Goal: Navigation & Orientation: Understand site structure

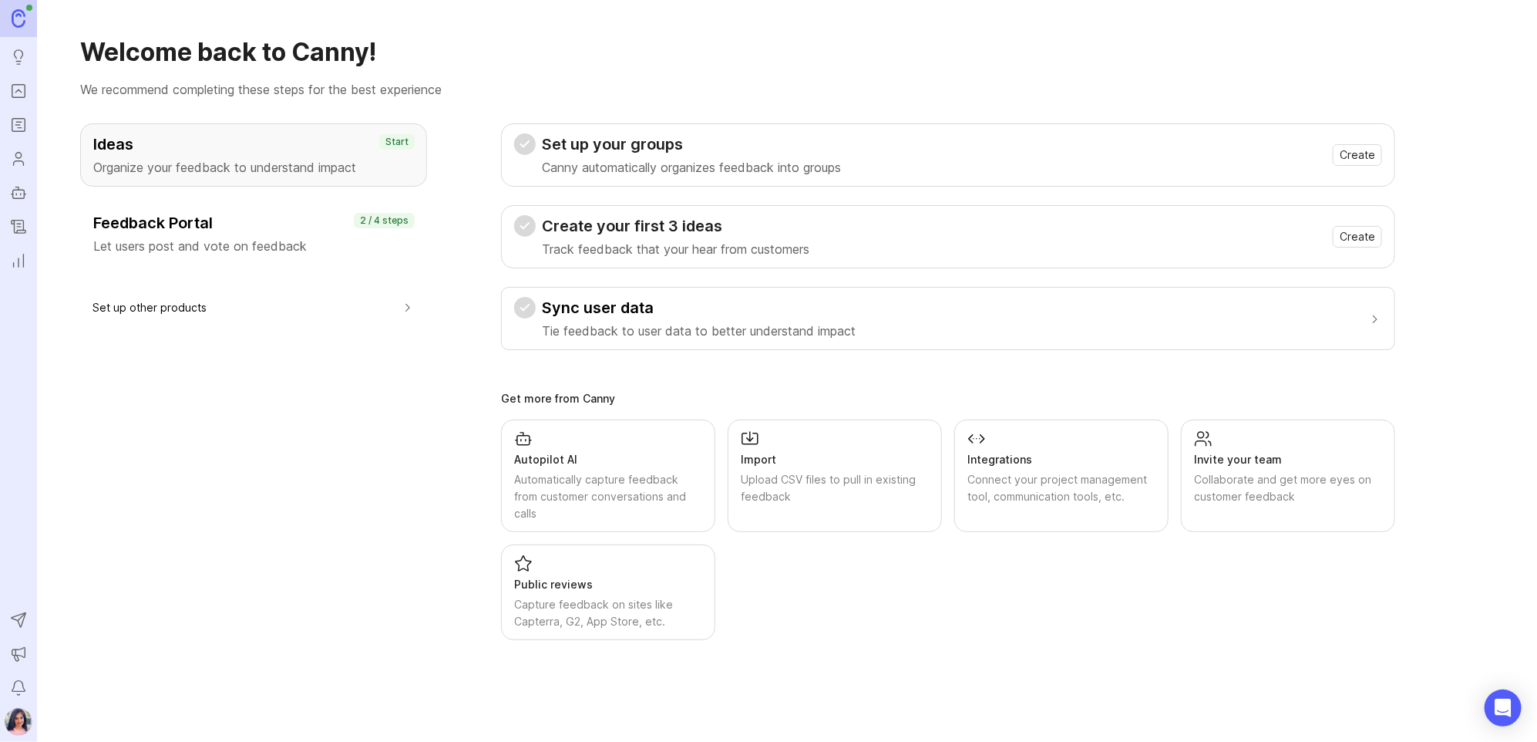
click at [22, 92] on icon "Portal" at bounding box center [18, 91] width 17 height 19
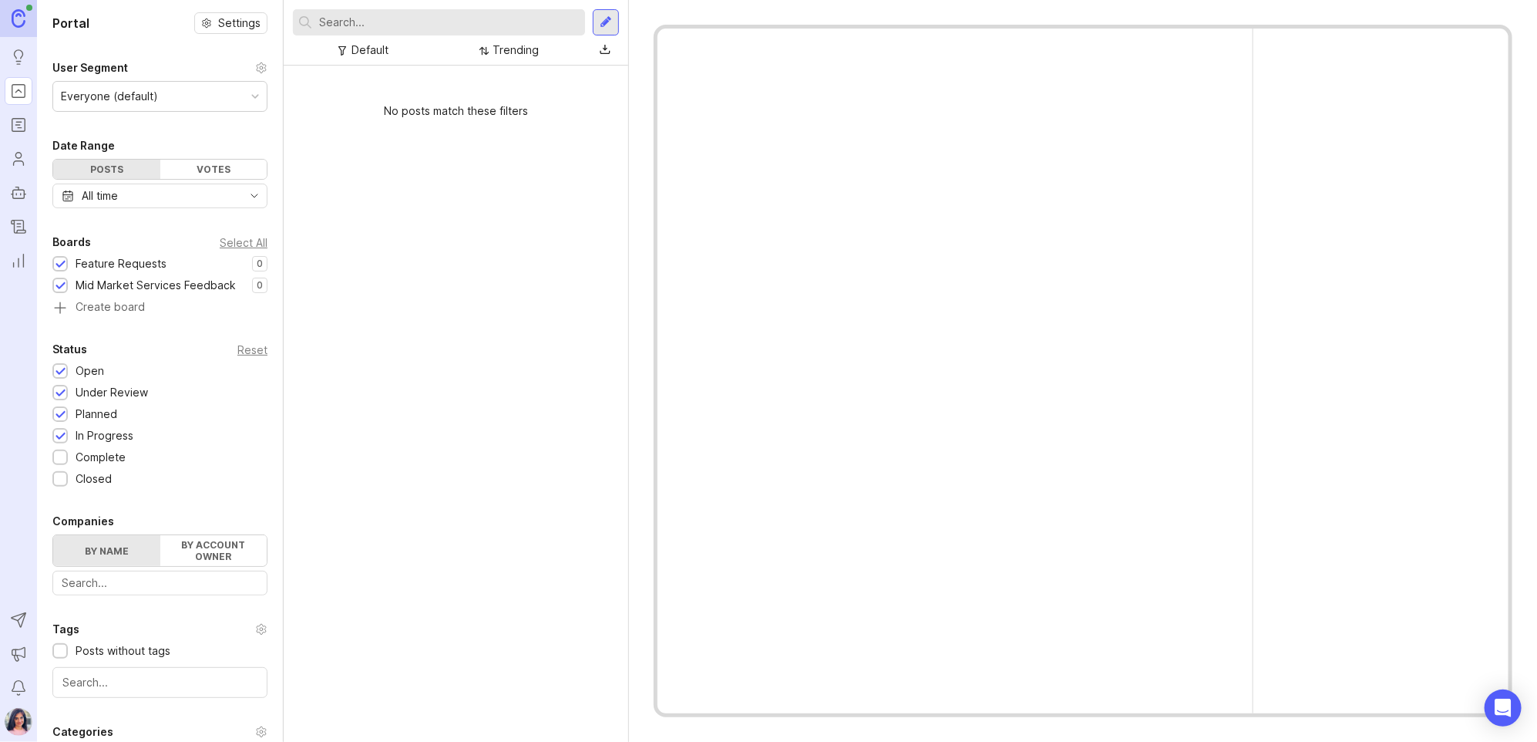
click at [15, 125] on icon "Roadmaps" at bounding box center [17, 125] width 4 height 0
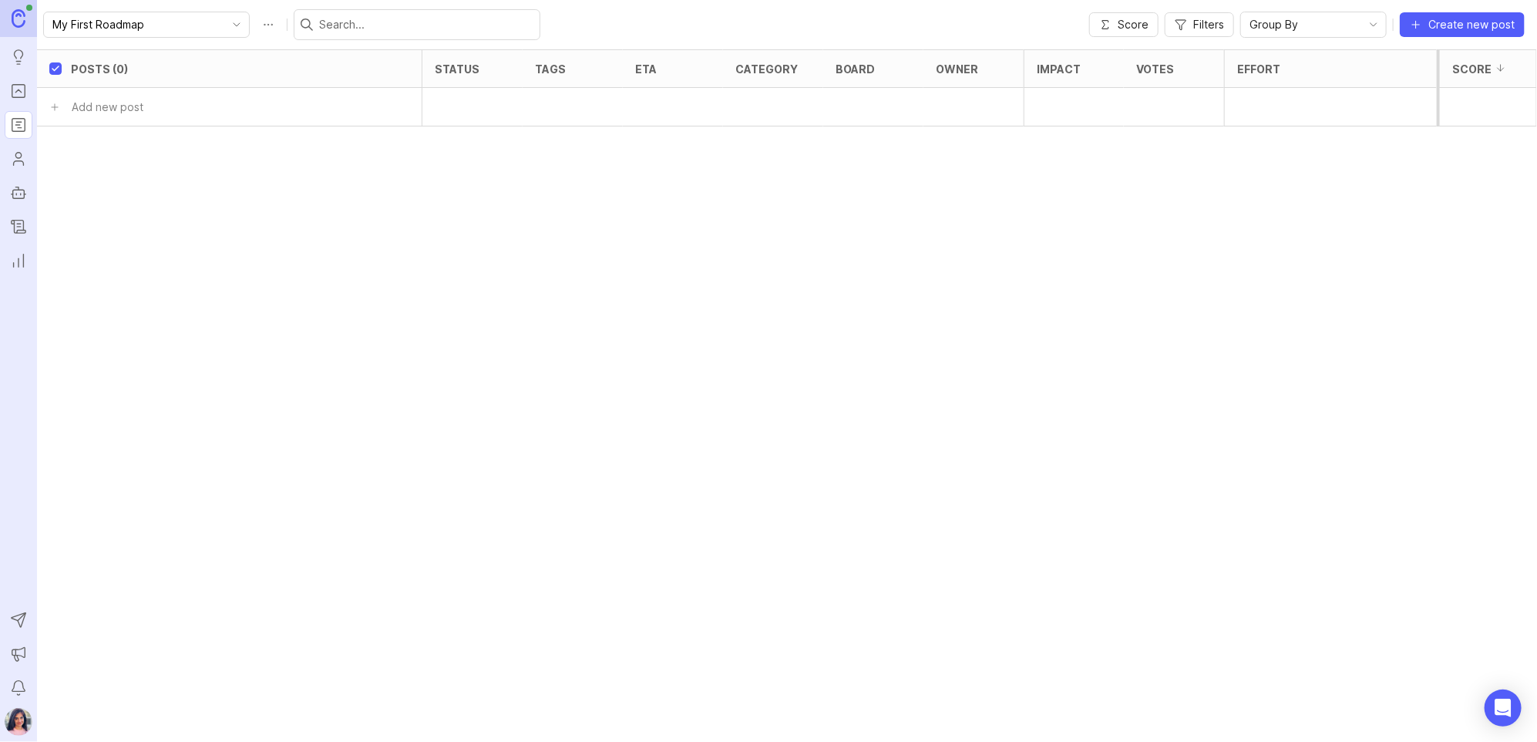
click at [19, 159] on icon "Users" at bounding box center [18, 159] width 17 height 19
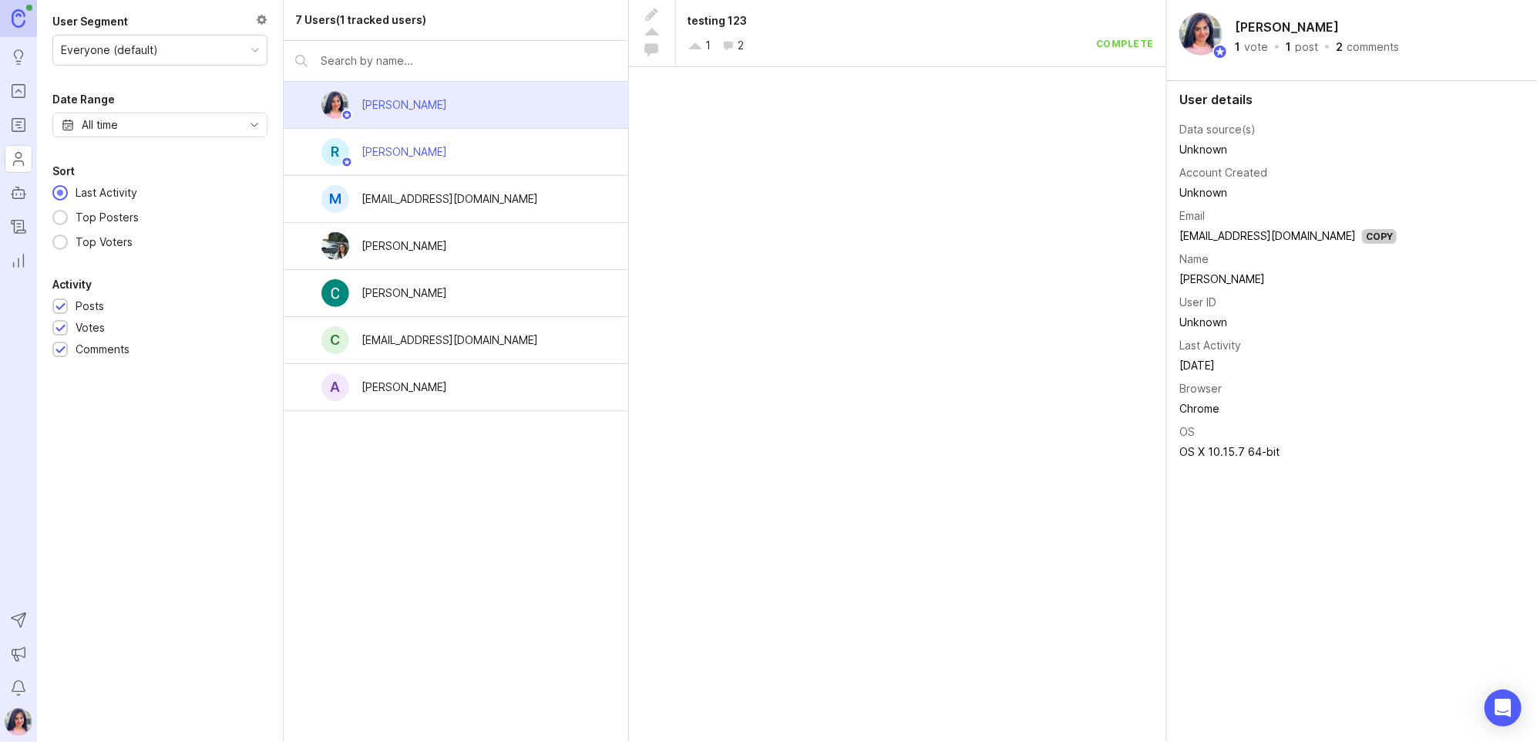
click at [8, 731] on div at bounding box center [19, 722] width 28 height 28
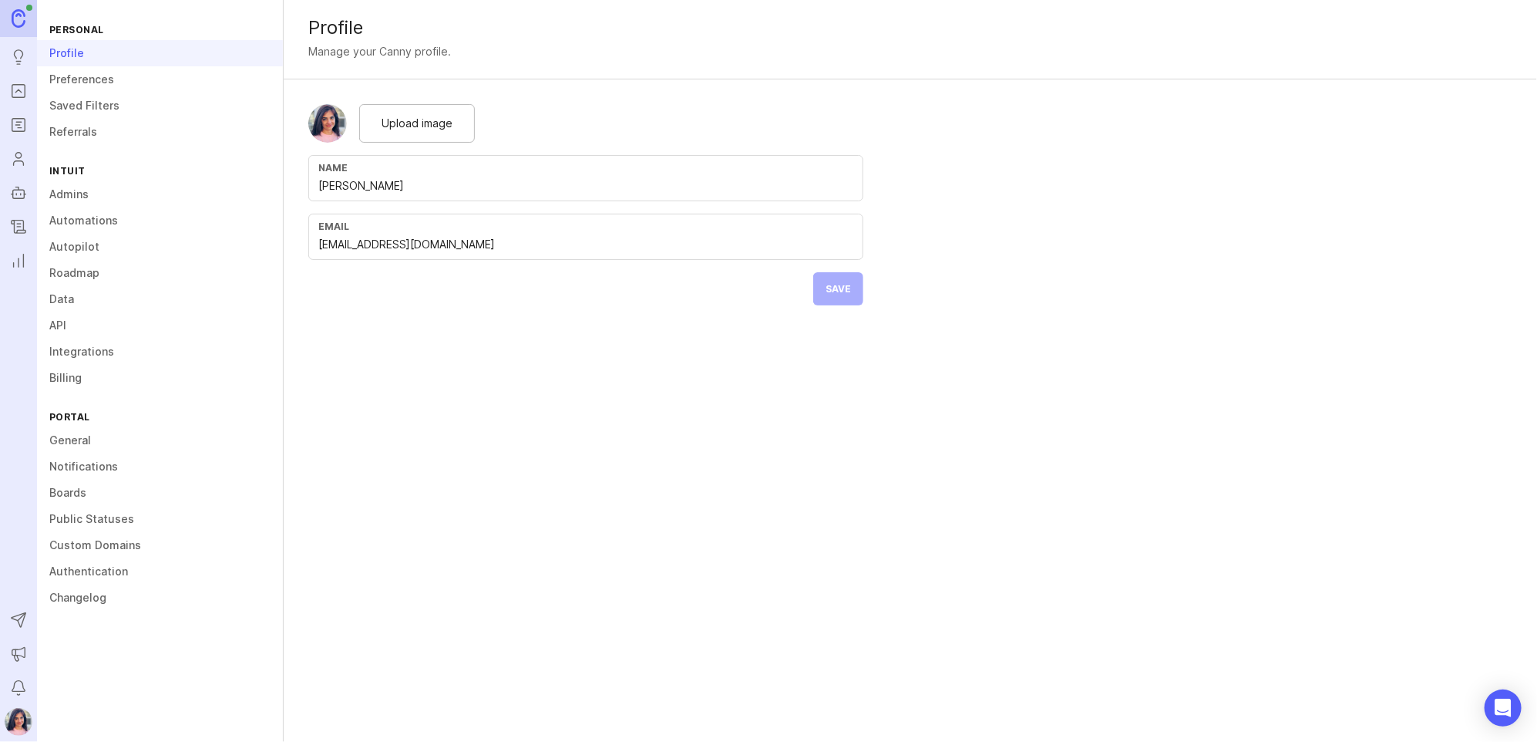
click at [113, 192] on link "Admins" at bounding box center [160, 194] width 246 height 26
